Goal: Information Seeking & Learning: Check status

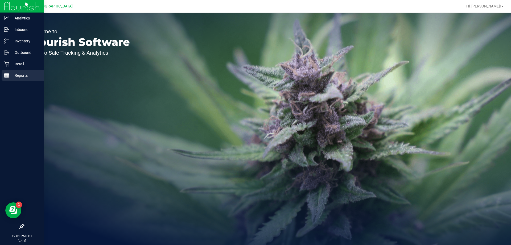
click at [19, 74] on p "Reports" at bounding box center [25, 75] width 32 height 6
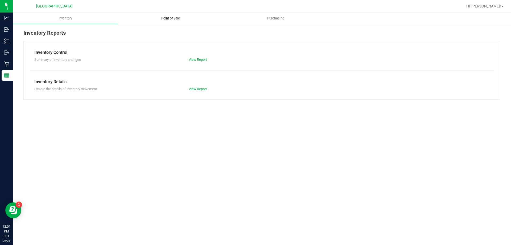
click at [171, 18] on span "Point of Sale" at bounding box center [170, 18] width 33 height 5
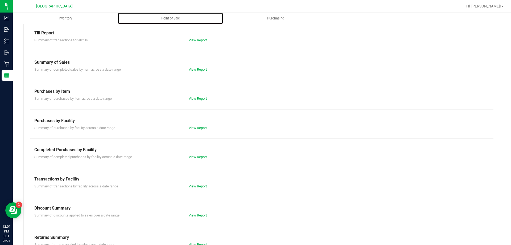
scroll to position [35, 0]
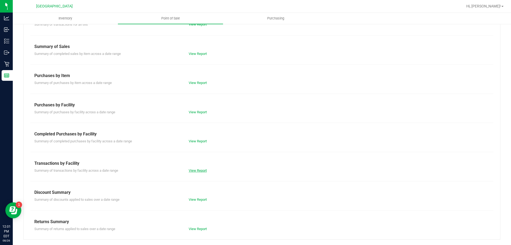
click at [194, 168] on link "View Report" at bounding box center [198, 170] width 18 height 4
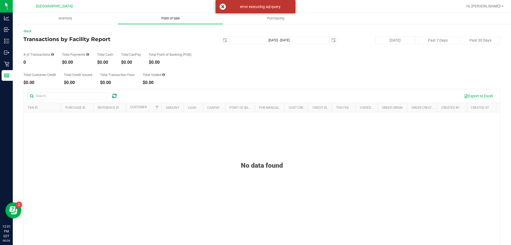
click at [173, 19] on span "Point of Sale" at bounding box center [170, 18] width 33 height 5
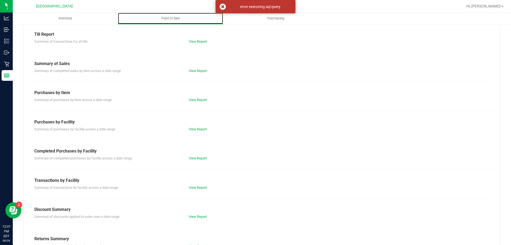
scroll to position [35, 0]
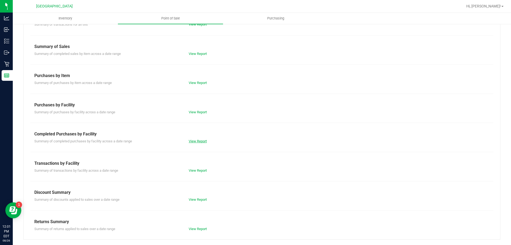
click at [200, 141] on link "View Report" at bounding box center [198, 141] width 18 height 4
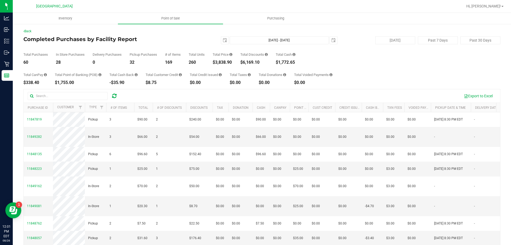
drag, startPoint x: 220, startPoint y: 66, endPoint x: 217, endPoint y: 65, distance: 3.7
click at [216, 65] on div "Total CanPay $338.40 Total Point of Banking (POB) $1,755.00 Total Cash Back -$3…" at bounding box center [261, 74] width 477 height 20
click at [221, 63] on div "$3,838.90" at bounding box center [223, 62] width 20 height 4
click at [172, 19] on span "Point of Sale" at bounding box center [170, 18] width 33 height 5
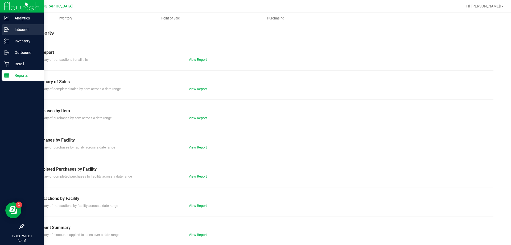
click at [24, 28] on p "Inbound" at bounding box center [25, 29] width 32 height 6
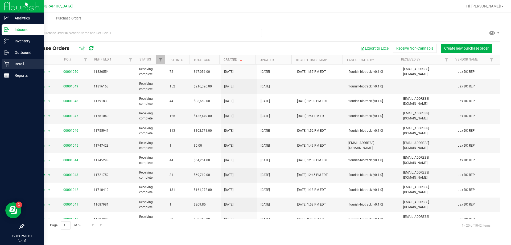
click at [27, 63] on p "Retail" at bounding box center [25, 64] width 32 height 6
